Goal: Information Seeking & Learning: Check status

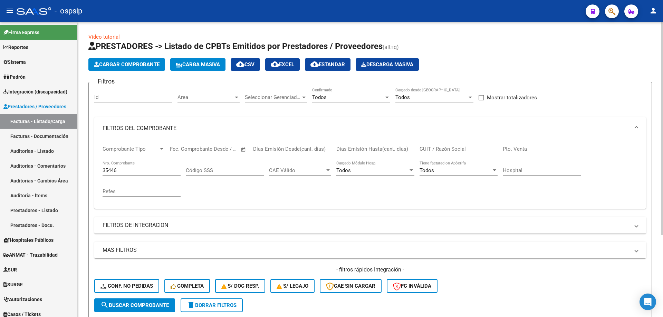
scroll to position [104, 0]
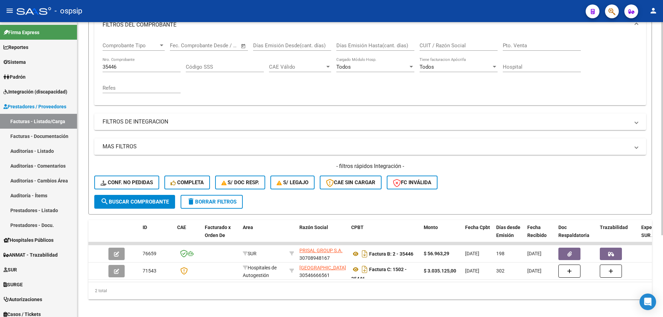
click at [109, 65] on input "35446" at bounding box center [142, 67] width 78 height 6
type input "44"
click at [107, 197] on button "search Buscar Comprobante" at bounding box center [134, 202] width 81 height 14
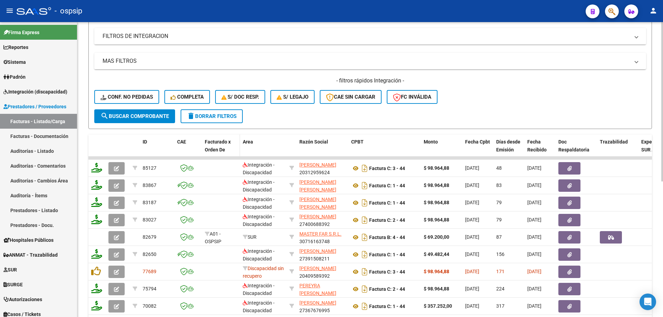
scroll to position [207, 0]
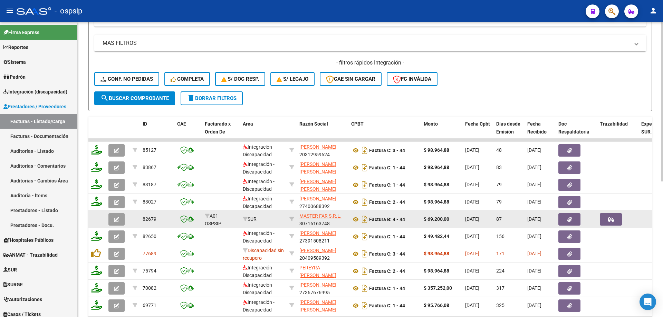
click at [110, 219] on button "button" at bounding box center [116, 219] width 16 height 12
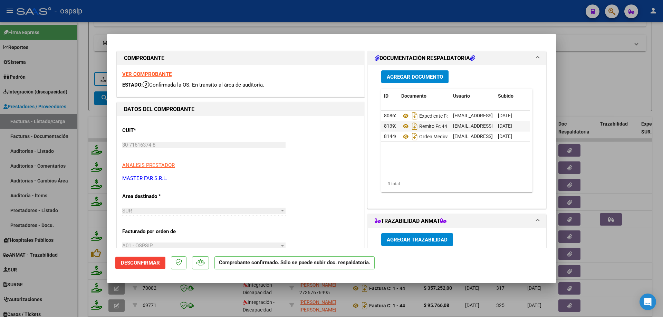
click at [161, 73] on strong "VER COMPROBANTE" at bounding box center [146, 74] width 49 height 6
click at [403, 130] on icon at bounding box center [405, 126] width 9 height 8
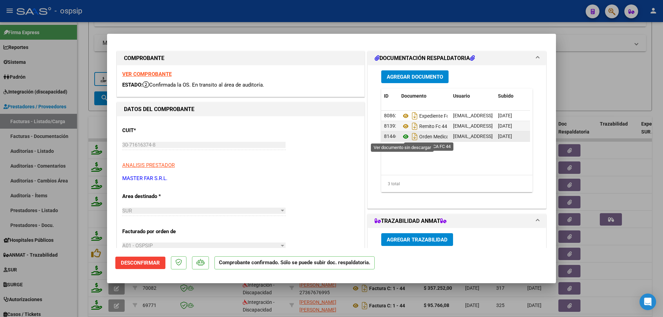
click at [401, 139] on icon at bounding box center [405, 137] width 9 height 8
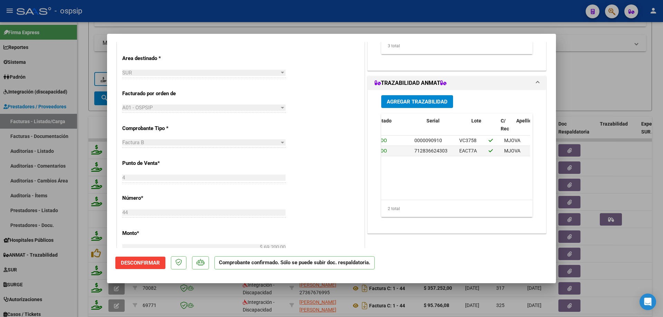
scroll to position [0, 37]
click at [435, 143] on span "0000090910" at bounding box center [442, 141] width 28 height 6
copy span "0000090910"
click at [456, 151] on span "712836624303" at bounding box center [444, 151] width 33 height 6
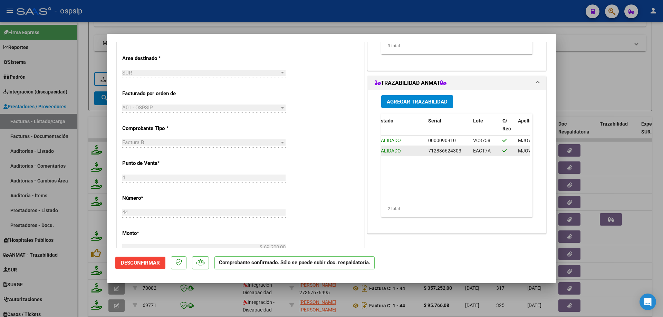
click at [456, 151] on span "712836624303" at bounding box center [444, 151] width 33 height 6
copy span "712836624303"
click at [88, 87] on div at bounding box center [331, 158] width 663 height 317
type input "$ 0,00"
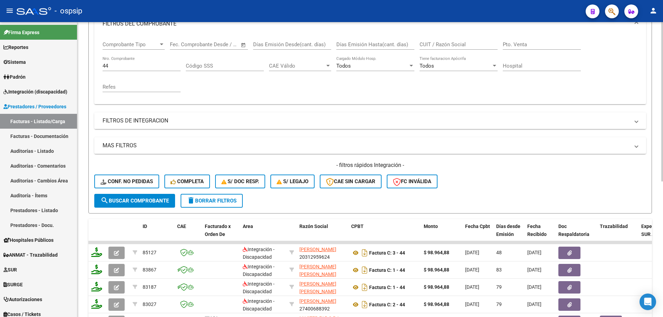
scroll to position [104, 0]
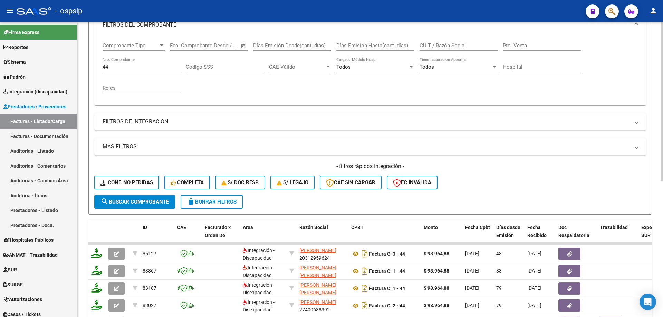
click at [107, 70] on div "44 Nro. Comprobante" at bounding box center [142, 64] width 78 height 15
click at [105, 68] on input "44" at bounding box center [142, 67] width 78 height 6
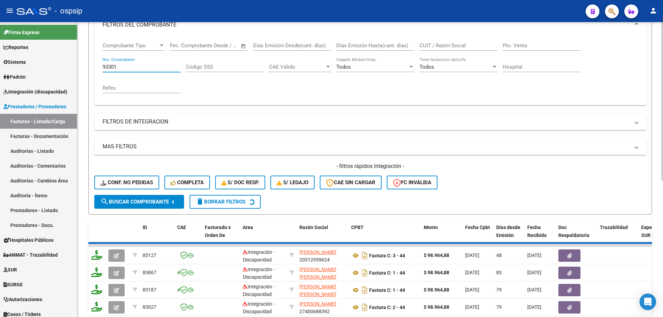
scroll to position [96, 0]
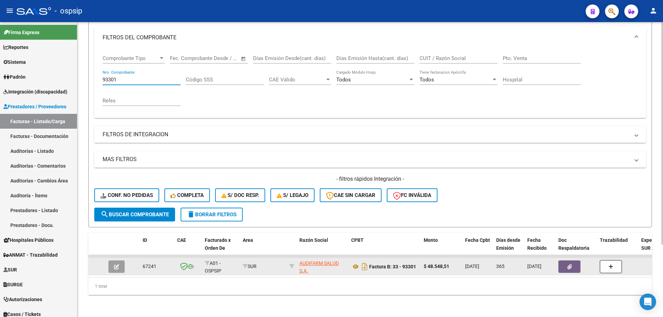
type input "93301"
click at [111, 261] on button "button" at bounding box center [116, 267] width 16 height 12
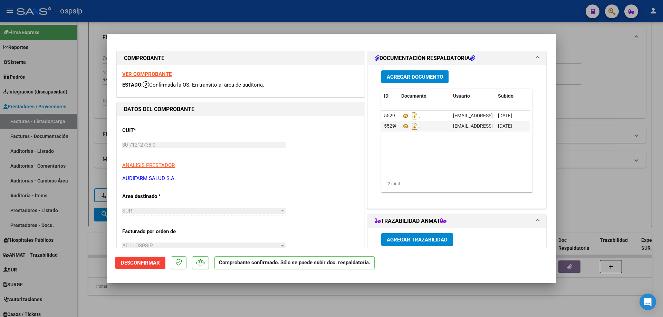
click at [154, 72] on strong "VER COMPROBANTE" at bounding box center [146, 74] width 49 height 6
click at [401, 115] on icon at bounding box center [405, 116] width 9 height 8
click at [92, 33] on div at bounding box center [331, 158] width 663 height 317
type input "$ 0,00"
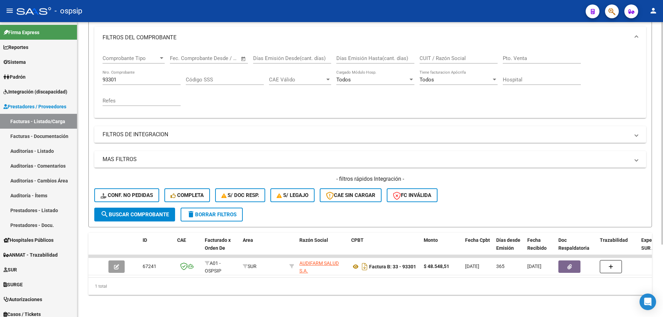
click at [109, 77] on input "93301" at bounding box center [142, 80] width 78 height 6
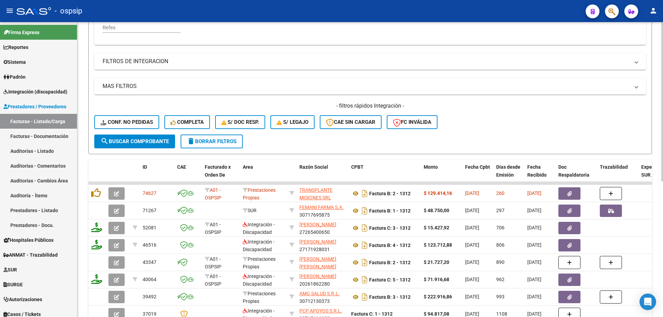
scroll to position [165, 0]
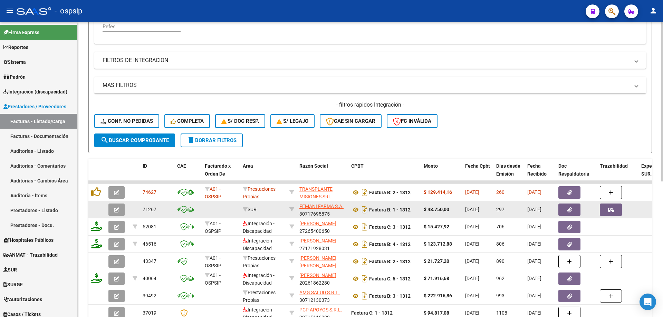
type input "1312"
click at [115, 212] on icon "button" at bounding box center [116, 210] width 5 height 5
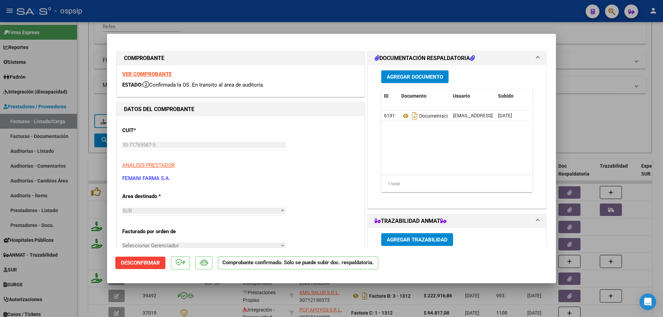
click at [156, 71] on strong "VER COMPROBANTE" at bounding box center [146, 74] width 49 height 6
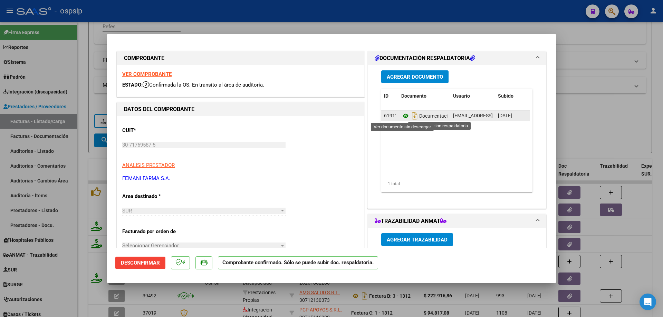
click at [402, 117] on icon at bounding box center [405, 116] width 9 height 8
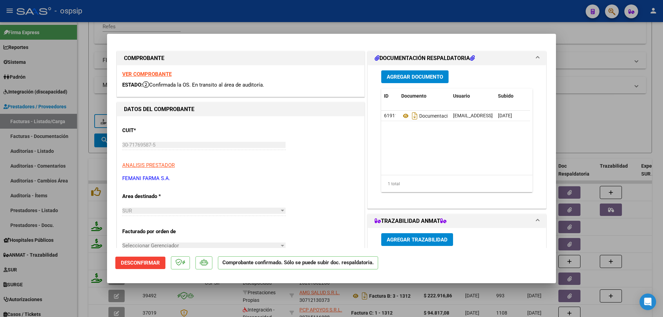
click at [83, 48] on div at bounding box center [331, 158] width 663 height 317
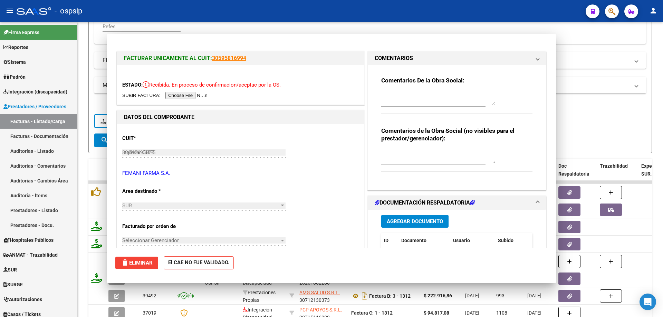
type input "$ 0,00"
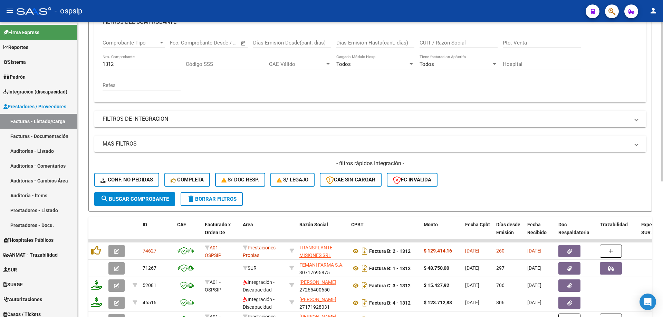
scroll to position [96, 0]
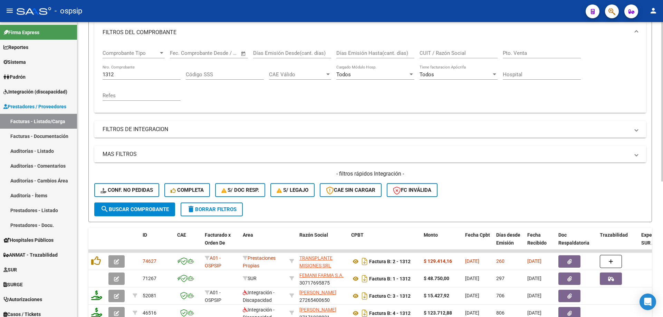
click at [108, 74] on input "1312" at bounding box center [142, 74] width 78 height 6
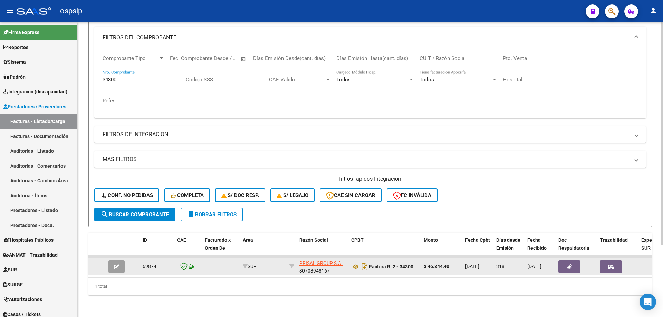
type input "34300"
click at [118, 261] on button "button" at bounding box center [116, 267] width 16 height 12
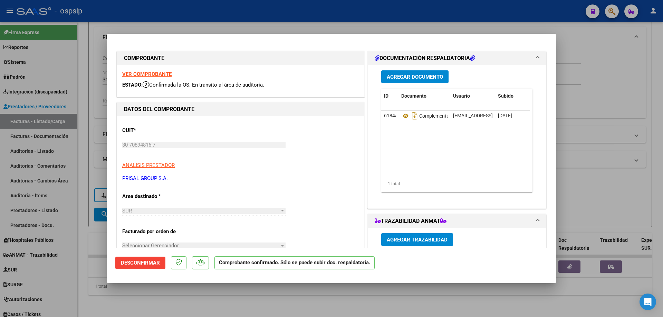
click at [162, 72] on strong "VER COMPROBANTE" at bounding box center [146, 74] width 49 height 6
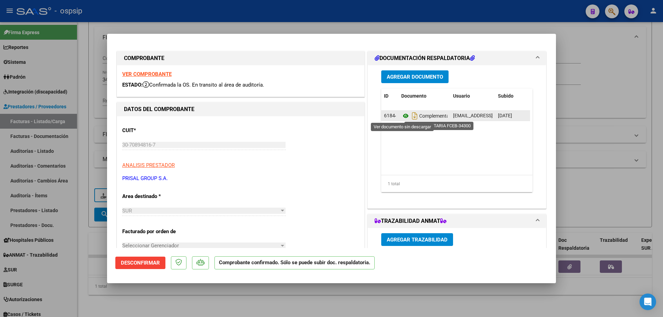
click at [402, 117] on icon at bounding box center [405, 116] width 9 height 8
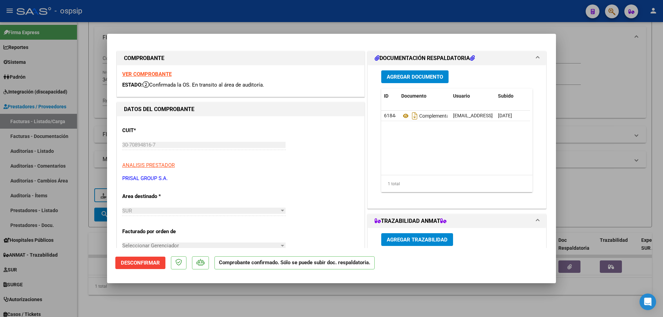
click at [79, 97] on div at bounding box center [331, 158] width 663 height 317
type input "$ 0,00"
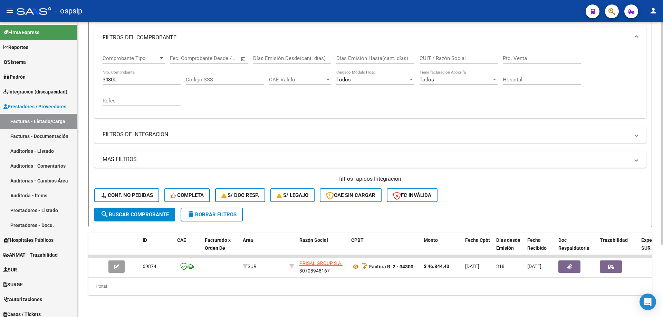
click at [116, 77] on input "34300" at bounding box center [142, 80] width 78 height 6
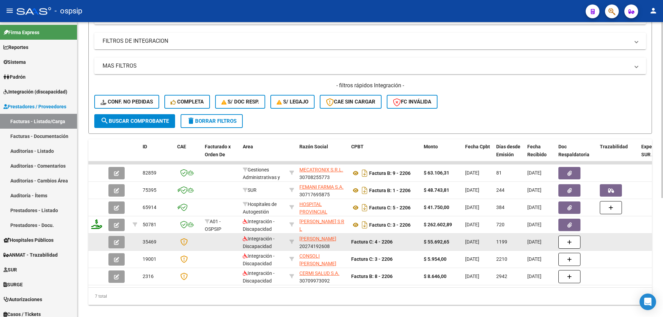
scroll to position [200, 0]
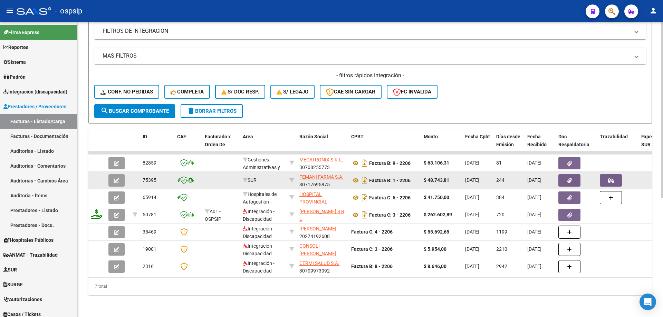
type input "2206"
click at [121, 177] on button "button" at bounding box center [116, 180] width 16 height 12
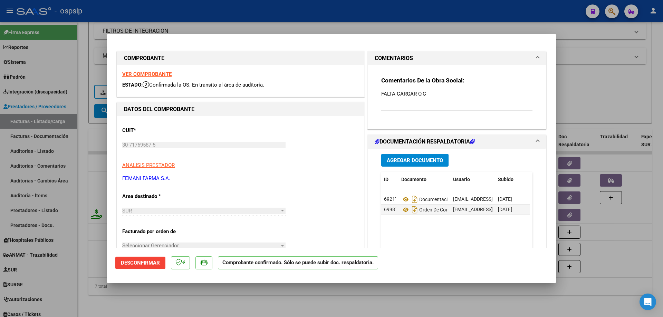
click at [164, 72] on strong "VER COMPROBANTE" at bounding box center [146, 74] width 49 height 6
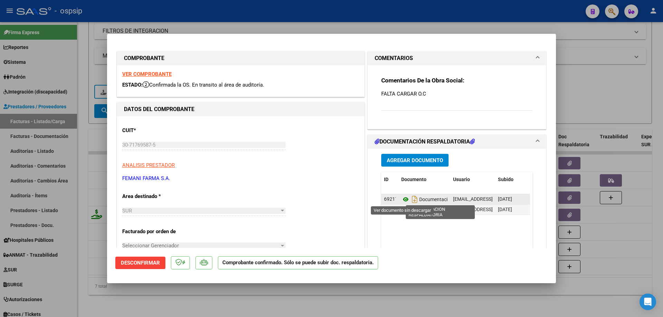
click at [404, 198] on icon at bounding box center [405, 199] width 9 height 8
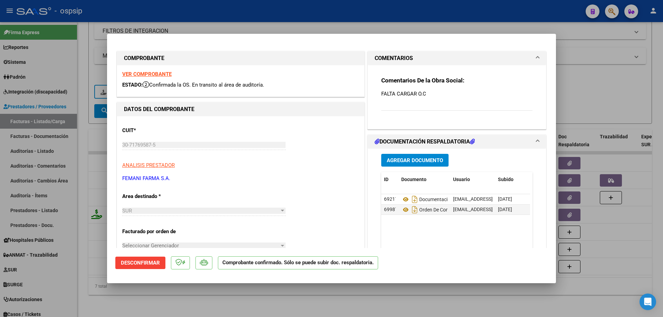
click at [85, 59] on div at bounding box center [331, 158] width 663 height 317
type input "$ 0,00"
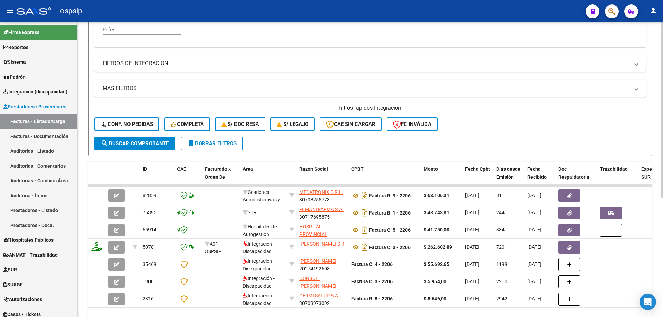
scroll to position [131, 0]
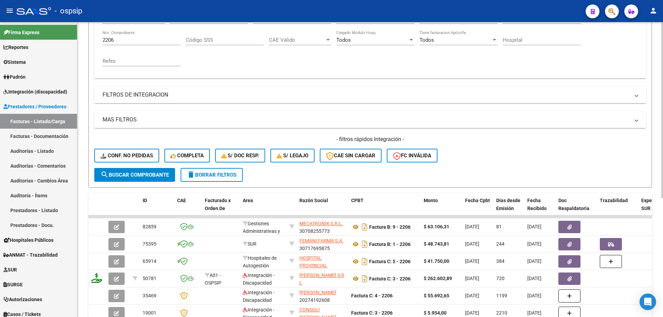
click at [104, 39] on input "2206" at bounding box center [142, 40] width 78 height 6
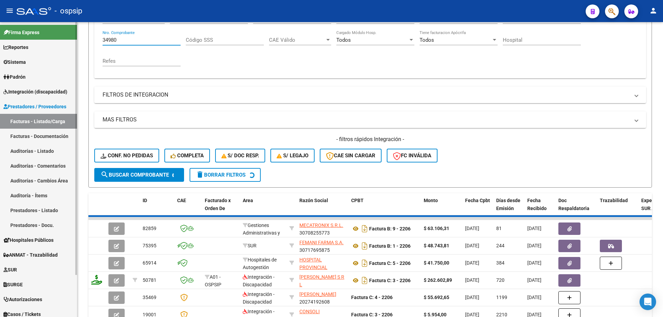
scroll to position [96, 0]
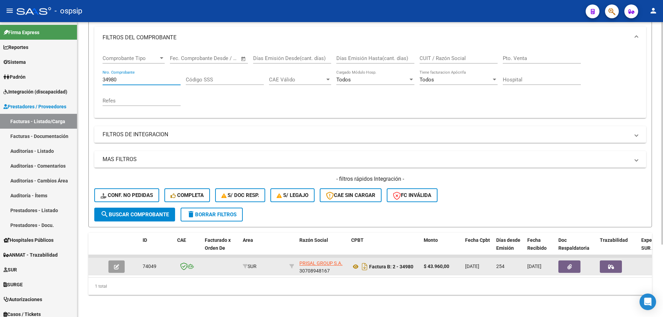
type input "34980"
click at [117, 265] on icon "button" at bounding box center [116, 267] width 5 height 5
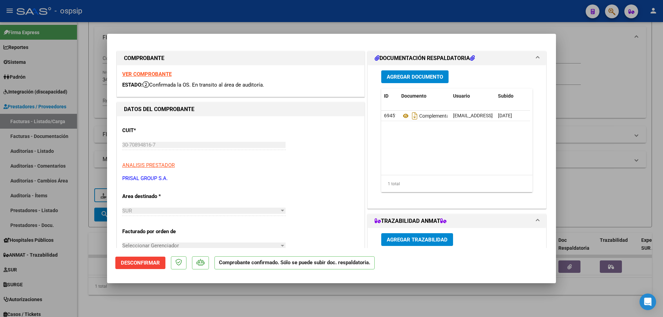
click at [164, 75] on strong "VER COMPROBANTE" at bounding box center [146, 74] width 49 height 6
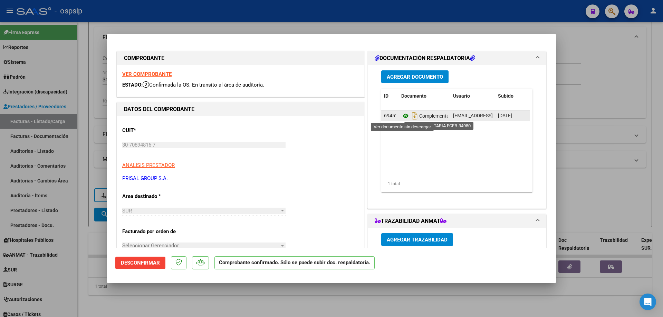
click at [403, 114] on icon at bounding box center [405, 116] width 9 height 8
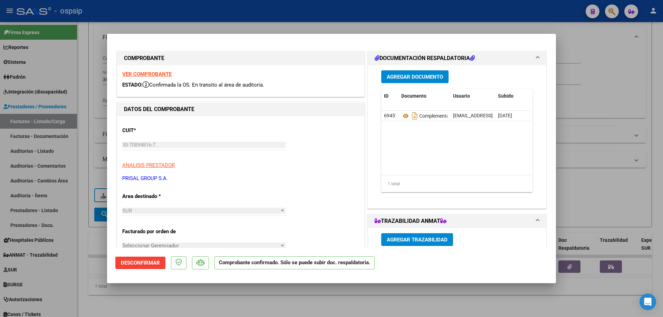
click at [199, 19] on div at bounding box center [331, 158] width 663 height 317
type input "$ 0,00"
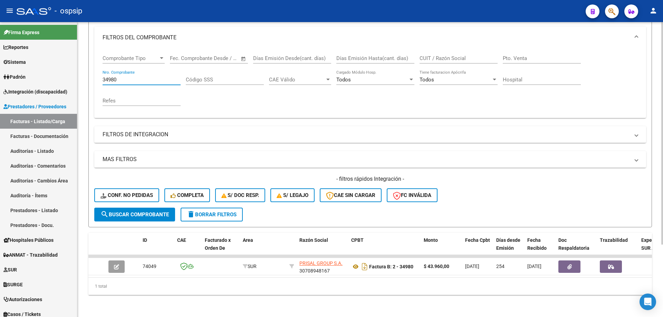
click at [107, 77] on input "34980" at bounding box center [142, 80] width 78 height 6
click at [109, 77] on input "34980" at bounding box center [142, 80] width 78 height 6
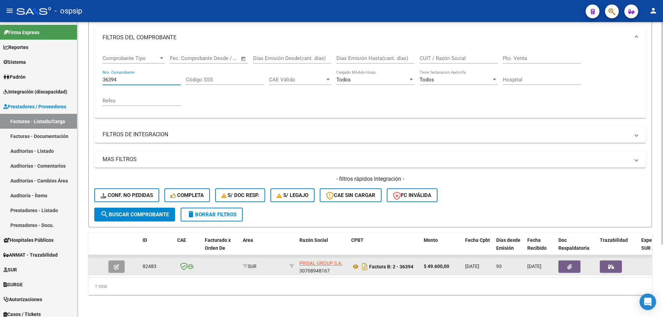
type input "36394"
click at [120, 263] on button "button" at bounding box center [116, 267] width 16 height 12
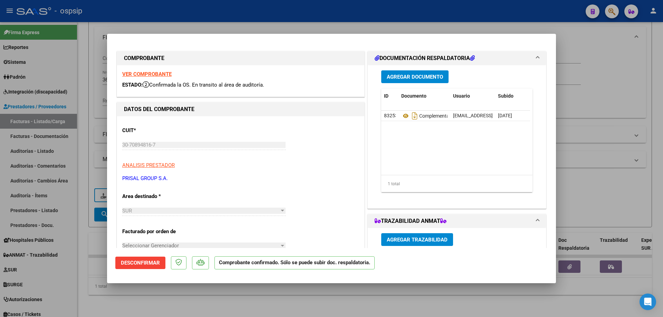
click at [164, 74] on strong "VER COMPROBANTE" at bounding box center [146, 74] width 49 height 6
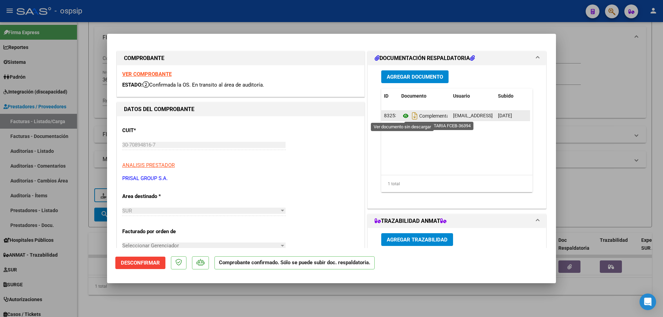
click at [404, 116] on icon at bounding box center [405, 116] width 9 height 8
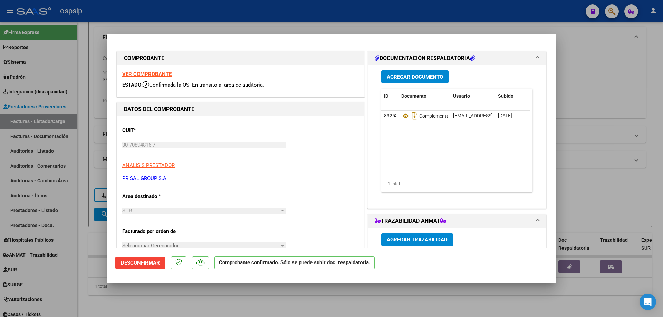
click at [92, 236] on div at bounding box center [331, 158] width 663 height 317
type input "$ 0,00"
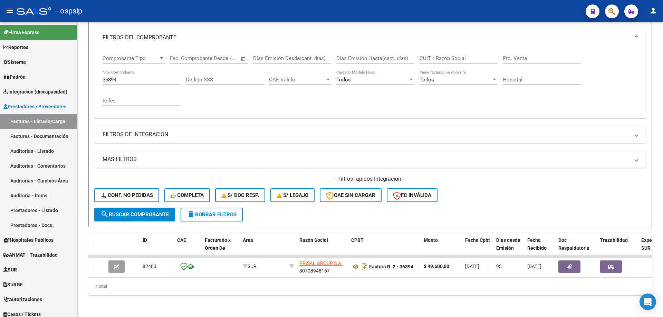
click at [337, 7] on div "- ospsip" at bounding box center [299, 10] width 564 height 15
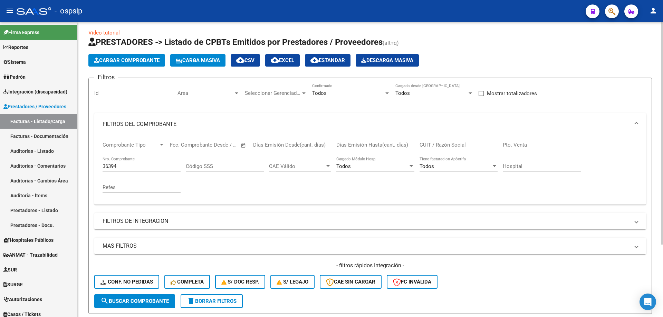
scroll to position [0, 0]
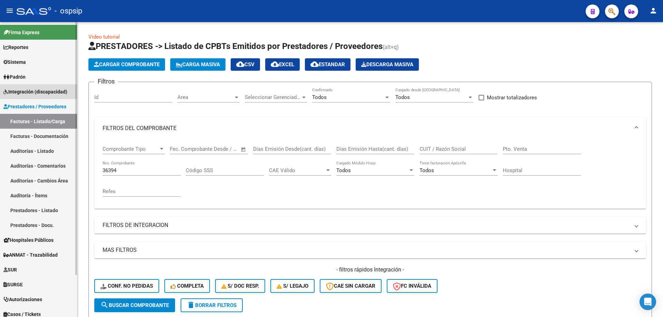
click at [33, 93] on span "Integración (discapacidad)" at bounding box center [35, 92] width 64 height 8
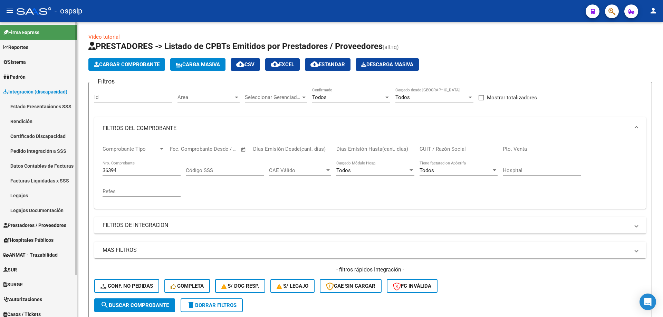
click at [25, 198] on link "Legajos" at bounding box center [38, 195] width 77 height 15
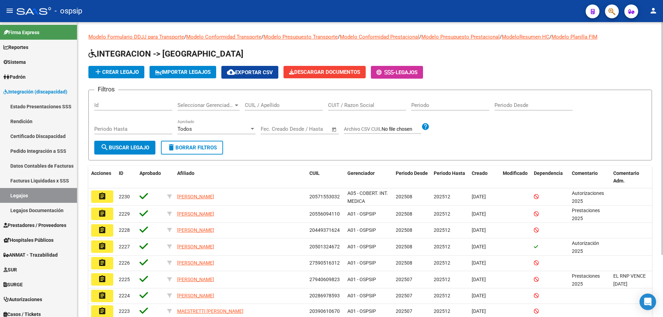
click at [262, 107] on input "CUIL / Apellido" at bounding box center [284, 105] width 78 height 6
type input "l"
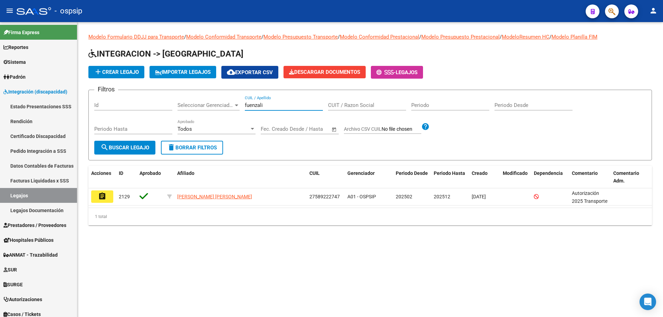
type input "fuenzali"
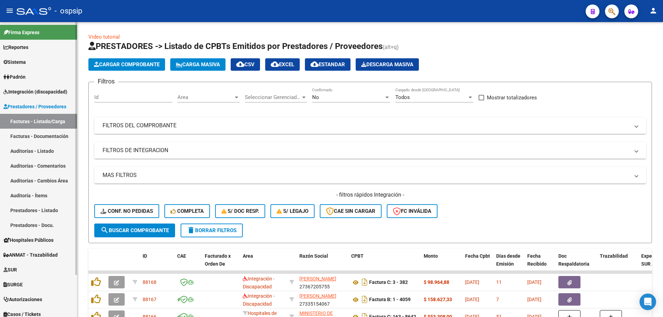
click at [52, 252] on span "ANMAT - Trazabilidad" at bounding box center [30, 255] width 54 height 8
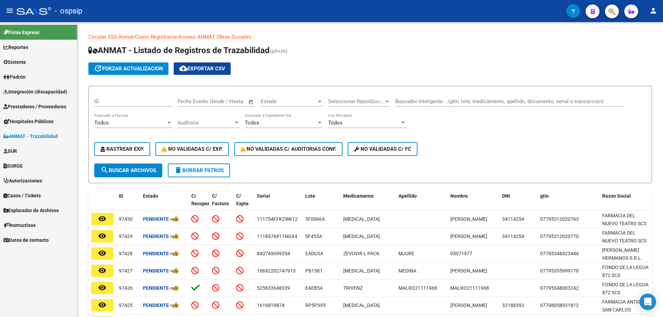
click at [33, 176] on link "Autorizaciones" at bounding box center [38, 180] width 77 height 15
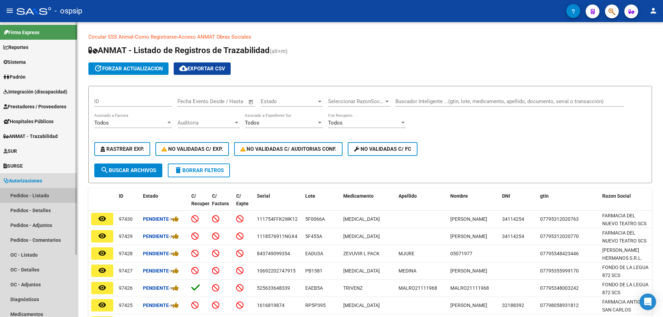
click at [26, 196] on link "Pedidos - Listado" at bounding box center [38, 195] width 77 height 15
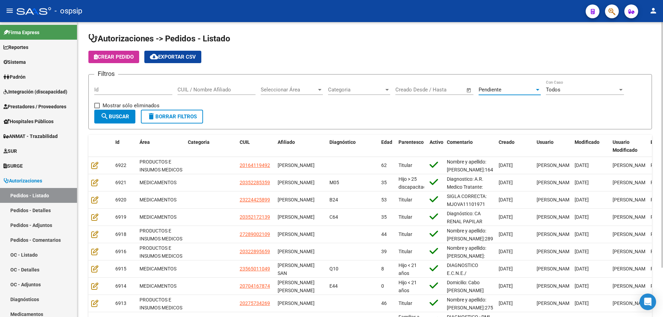
click at [516, 90] on div "Pendiente" at bounding box center [507, 90] width 56 height 6
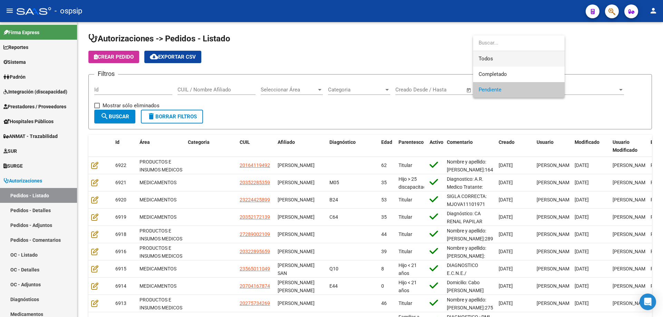
click at [491, 54] on span "Todos" at bounding box center [519, 59] width 80 height 16
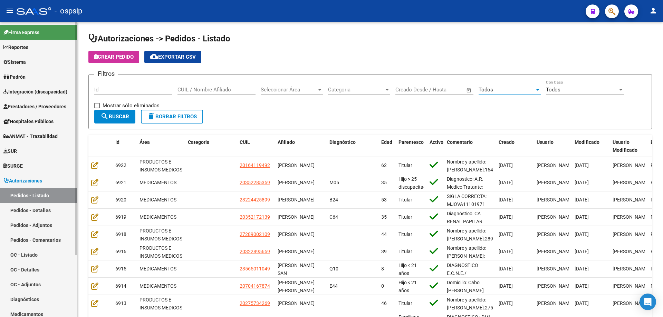
click at [25, 141] on link "ANMAT - Trazabilidad" at bounding box center [38, 136] width 77 height 15
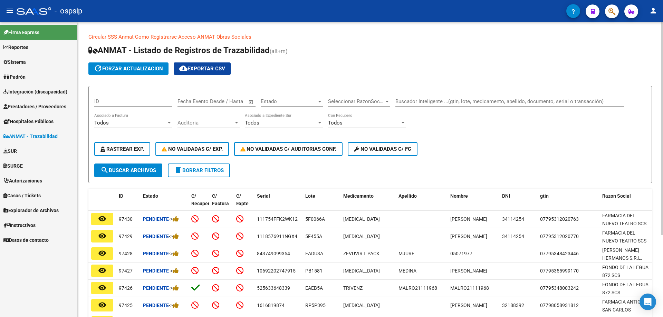
click at [435, 98] on div "Buscador Inteligente ...(gtin, lote, medicamento, apellido, documento, serial o…" at bounding box center [509, 99] width 229 height 15
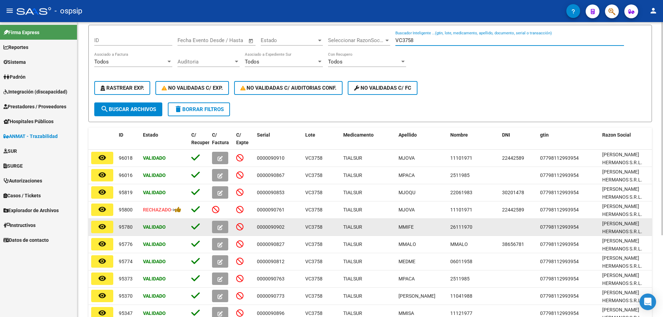
scroll to position [69, 0]
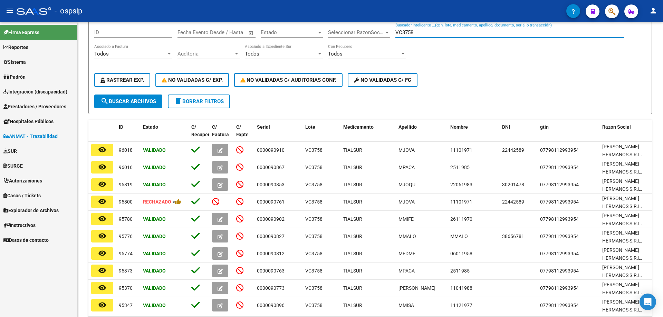
type input "VC3758"
